Goal: Check status: Check status

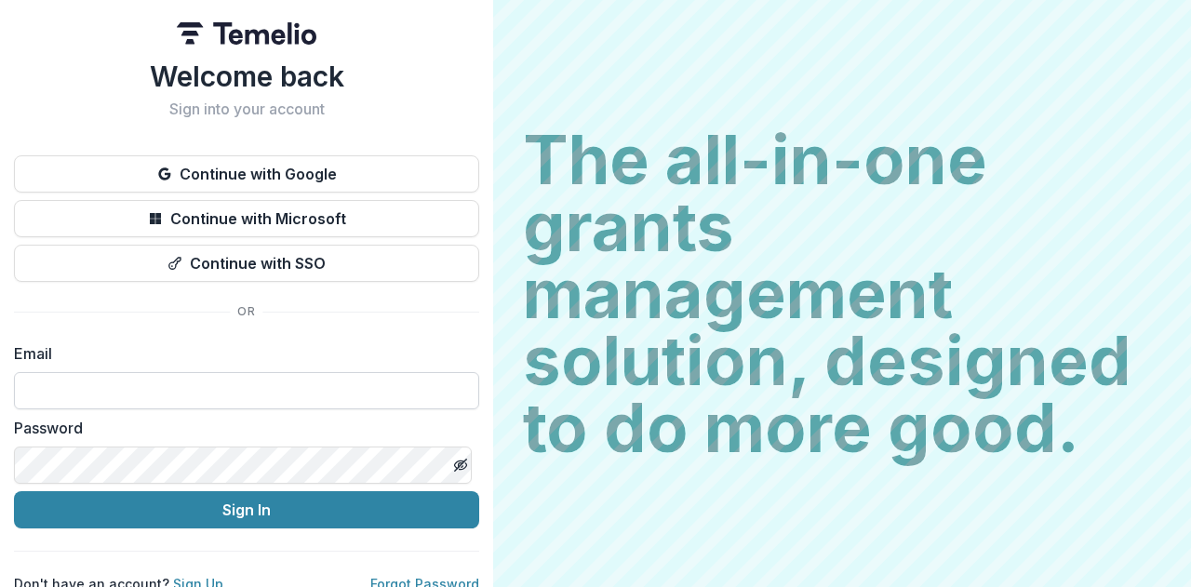
click at [181, 399] on input at bounding box center [246, 390] width 465 height 37
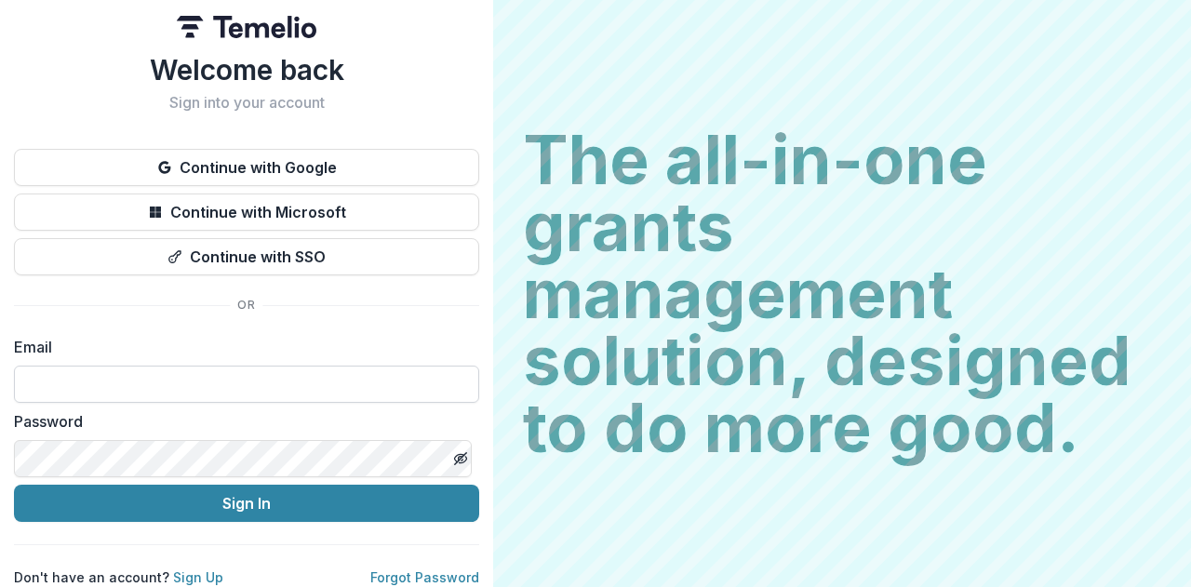
click at [231, 371] on input at bounding box center [246, 384] width 465 height 37
type input "**********"
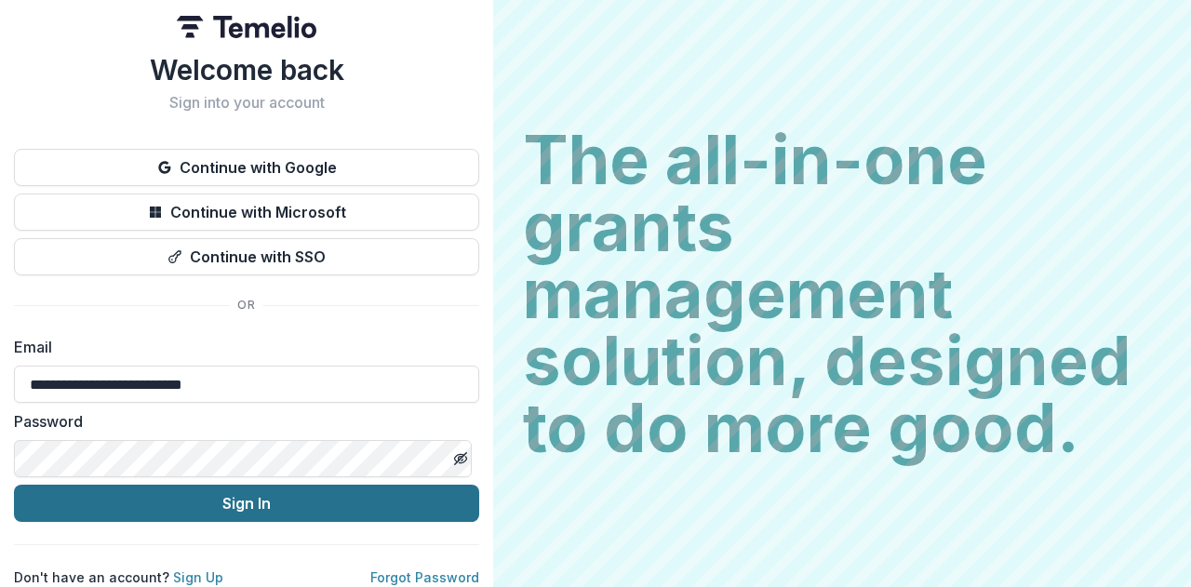
click at [364, 491] on button "Sign In" at bounding box center [246, 503] width 465 height 37
